Goal: Information Seeking & Learning: Learn about a topic

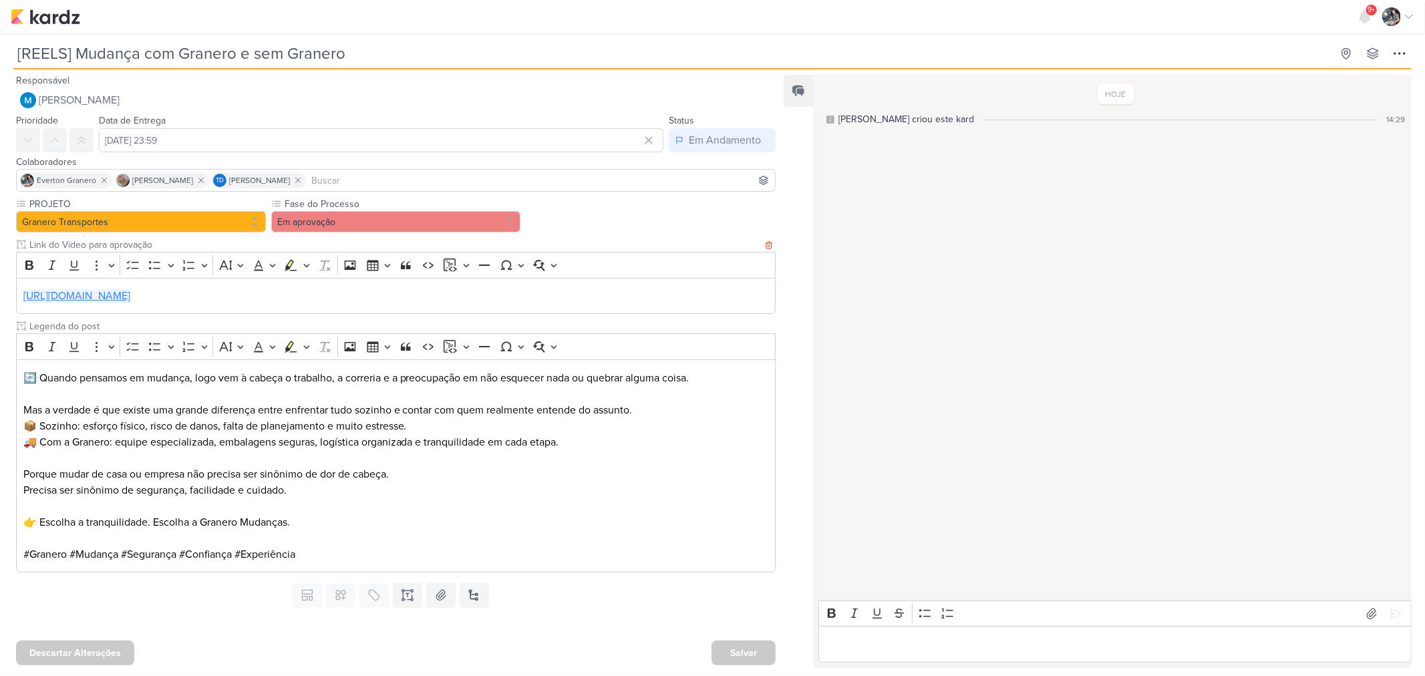
click at [130, 301] on link "https://drive.google.com/drive/folders/1h8rq-RA5f7xW9Fg3fjT4G2AeQOtV3XE2" at bounding box center [76, 295] width 107 height 13
click at [874, 637] on p "Editor editing area: main" at bounding box center [1115, 645] width 579 height 16
click at [1391, 613] on icon at bounding box center [1396, 614] width 10 height 10
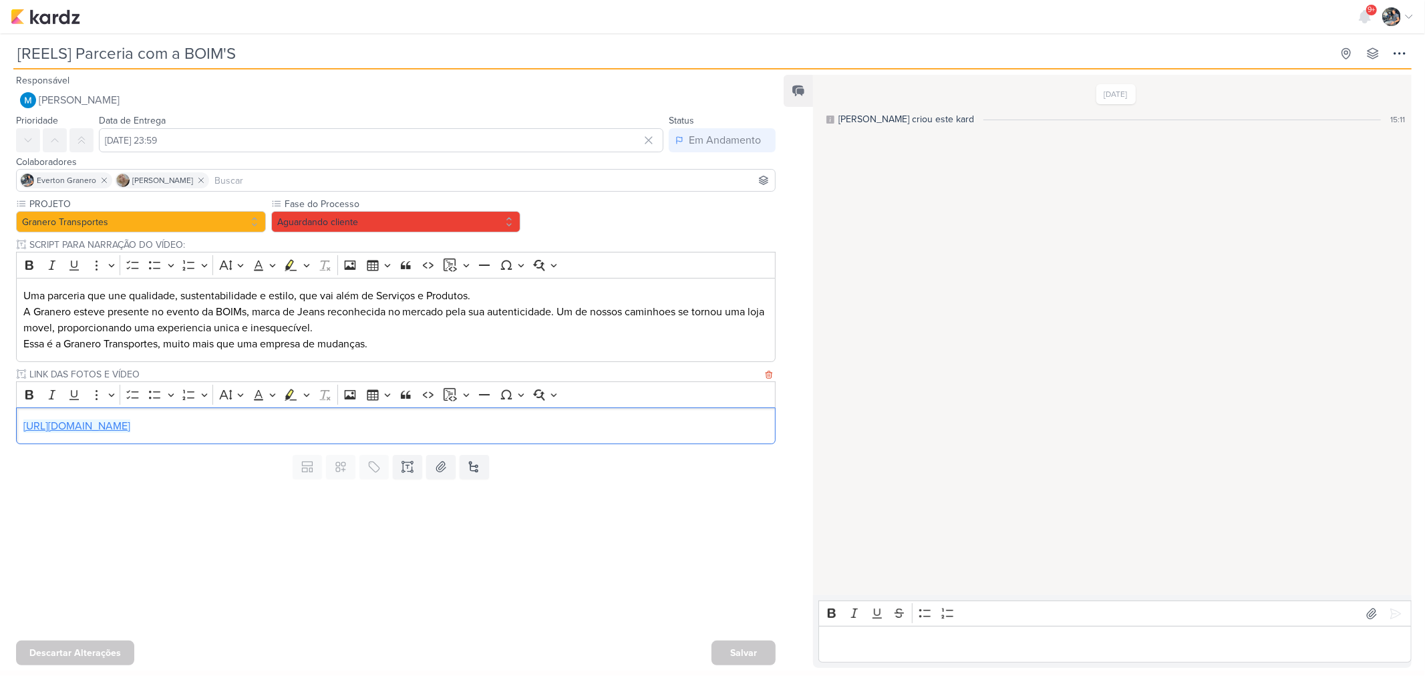
click at [130, 431] on link "[URL][DOMAIN_NAME]" at bounding box center [76, 426] width 107 height 13
click at [499, 424] on p "[URL][DOMAIN_NAME]" at bounding box center [396, 426] width 746 height 16
click at [876, 249] on div "[DATE] [PERSON_NAME] criou este kard 15:11" at bounding box center [1111, 335] width 597 height 519
click at [966, 632] on div "Editor editing area: main" at bounding box center [1114, 644] width 593 height 37
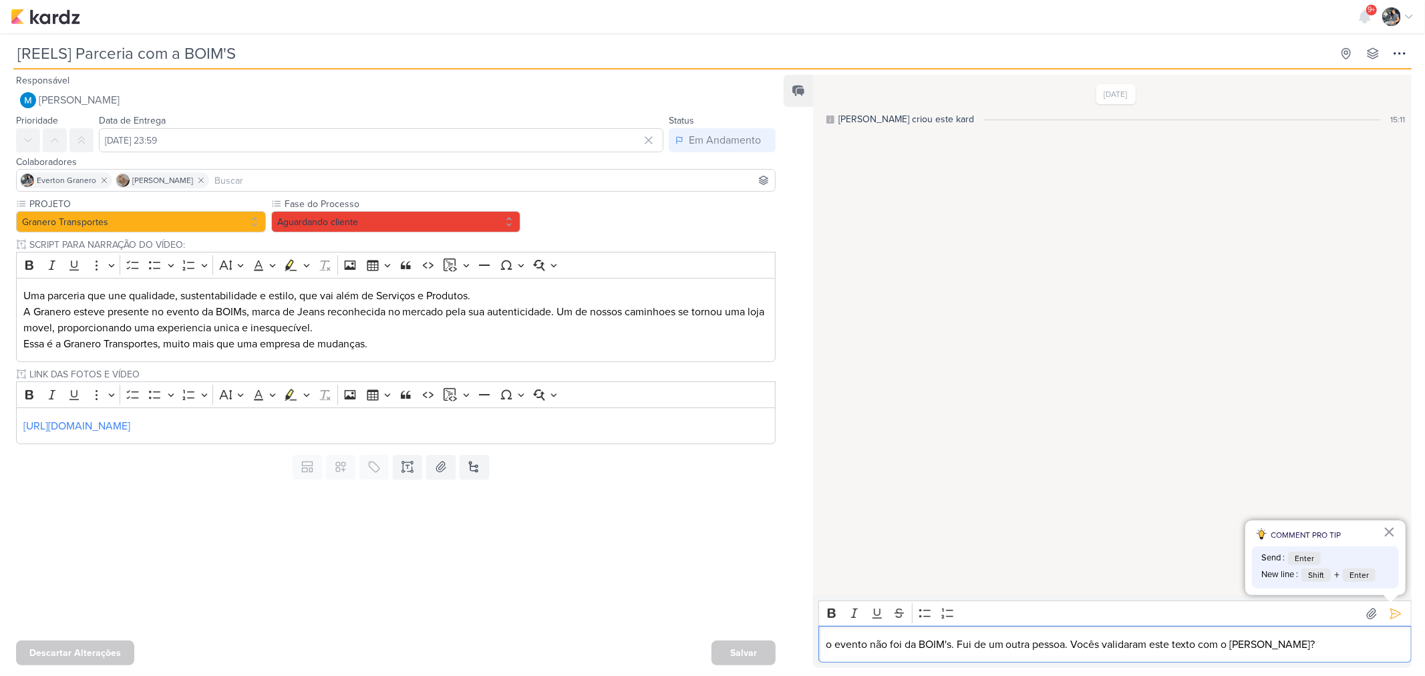
click at [969, 639] on p "o evento não foi da BOIM's. Fui de um outra pessoa. Vocês validaram este texto …" at bounding box center [1115, 645] width 579 height 16
click at [1391, 609] on icon at bounding box center [1396, 614] width 10 height 10
